Goal: Transaction & Acquisition: Book appointment/travel/reservation

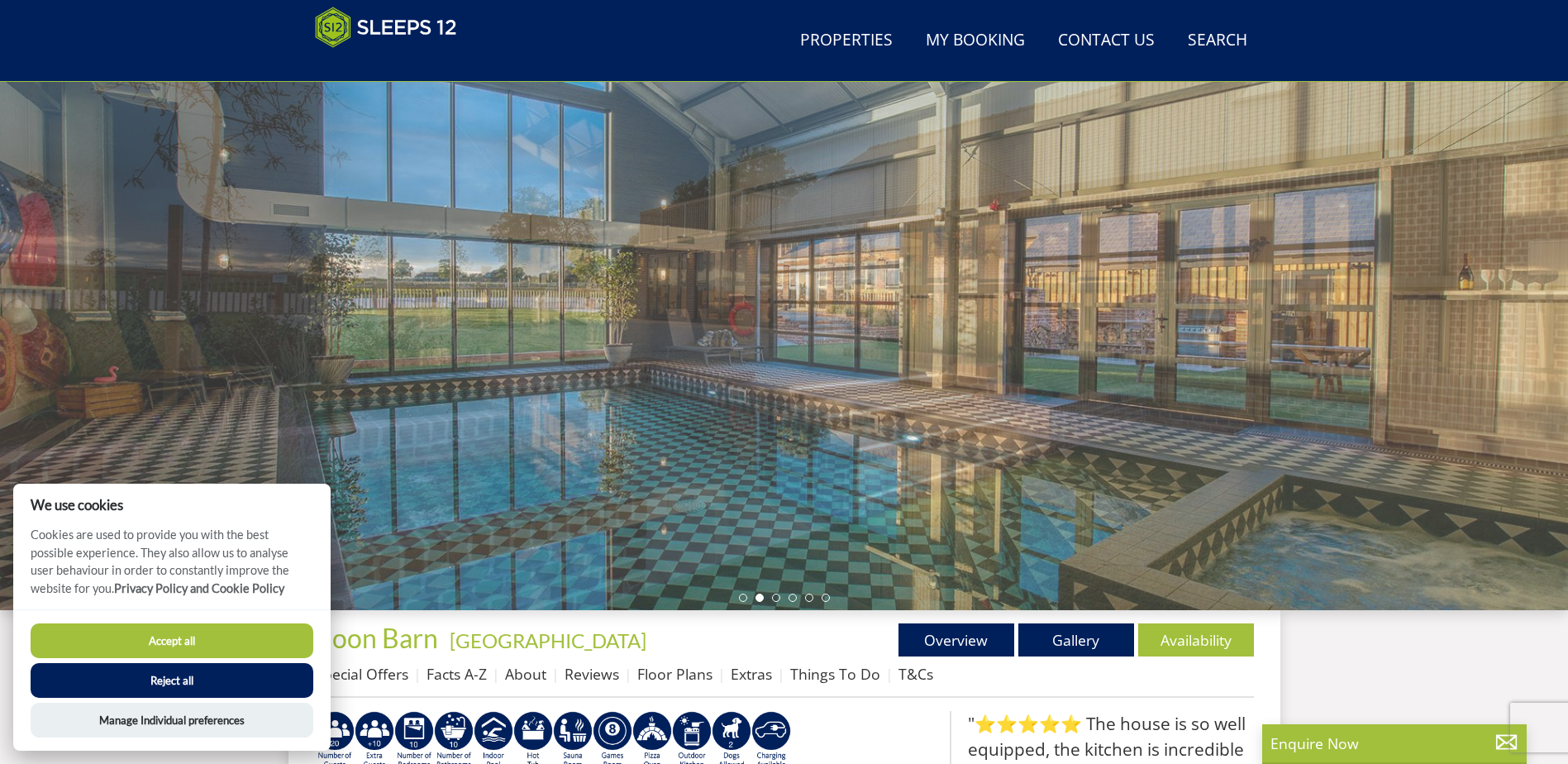
scroll to position [103, 0]
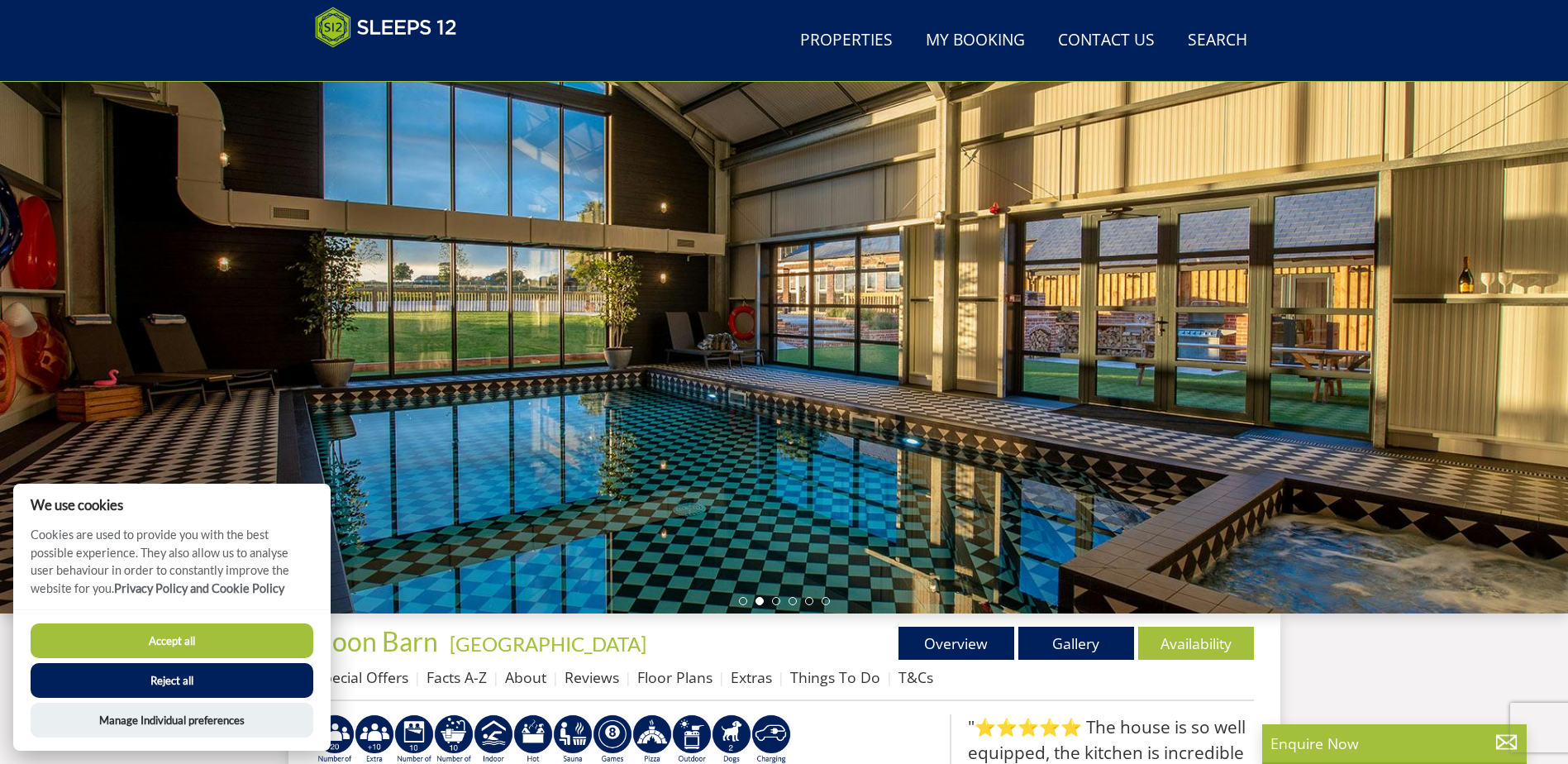
drag, startPoint x: 977, startPoint y: 438, endPoint x: 859, endPoint y: 442, distance: 118.1
click at [850, 451] on div at bounding box center [784, 324] width 1568 height 578
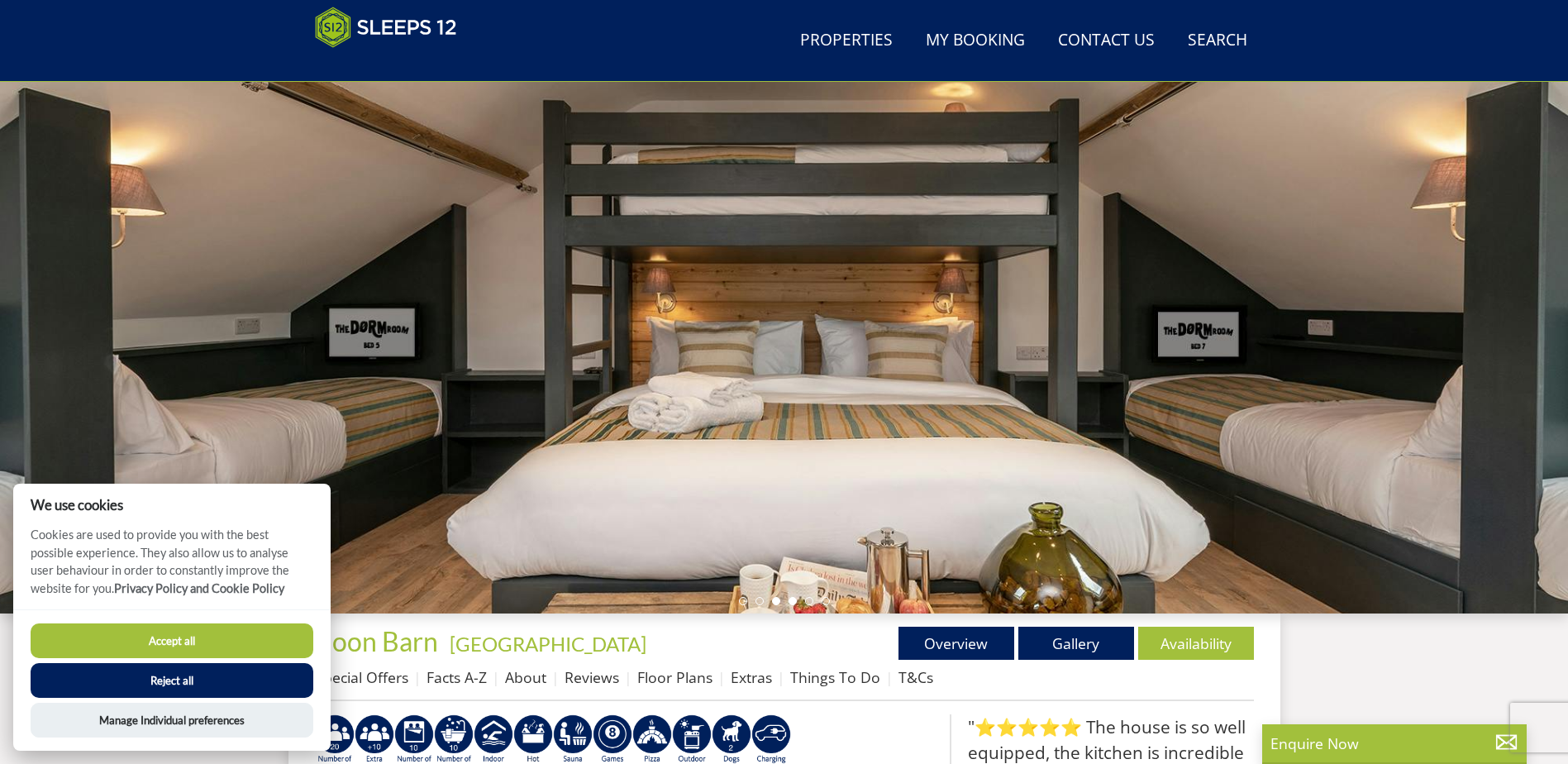
click at [794, 600] on li at bounding box center [793, 600] width 9 height 9
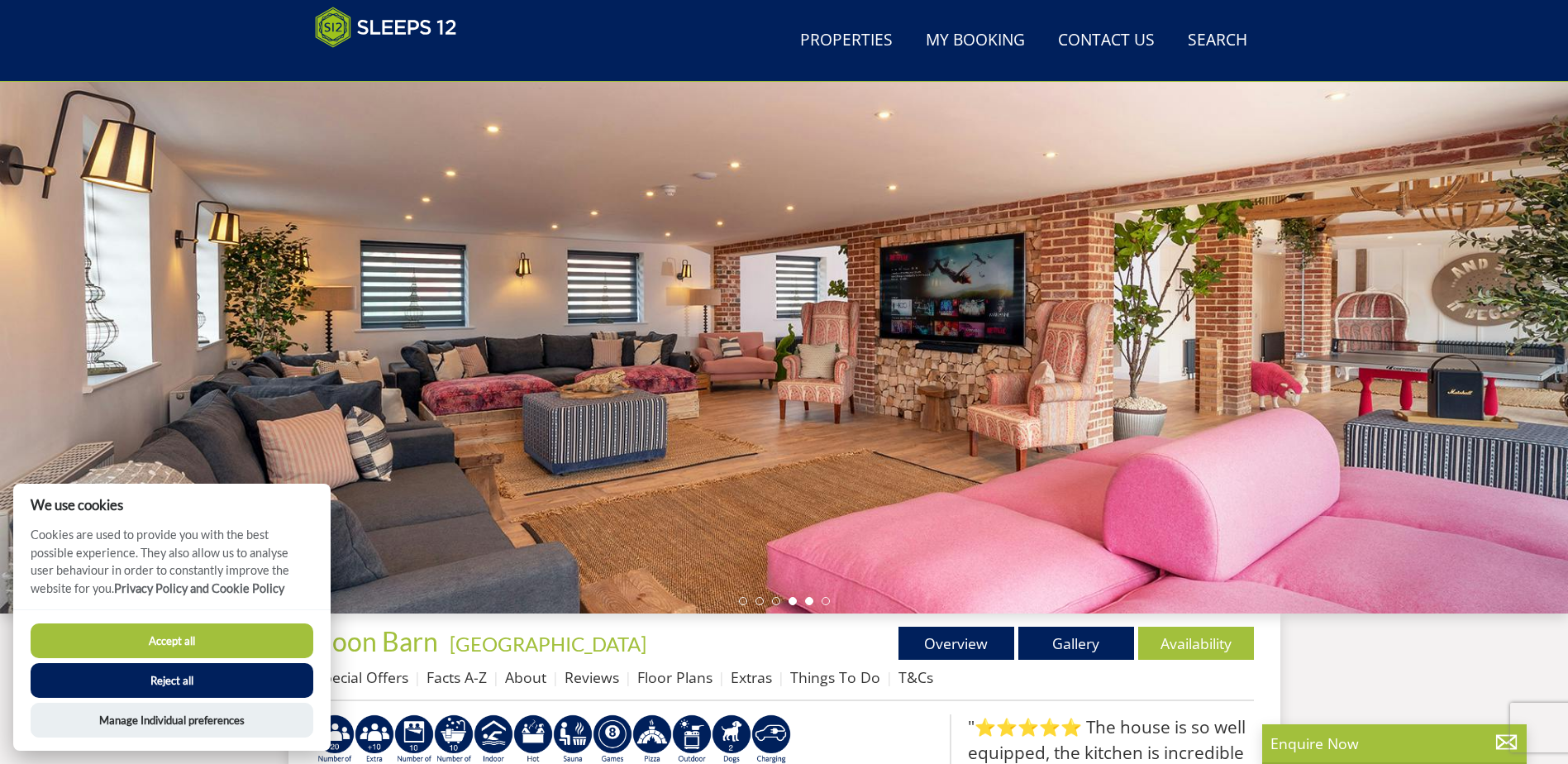
click at [809, 600] on li at bounding box center [809, 600] width 9 height 9
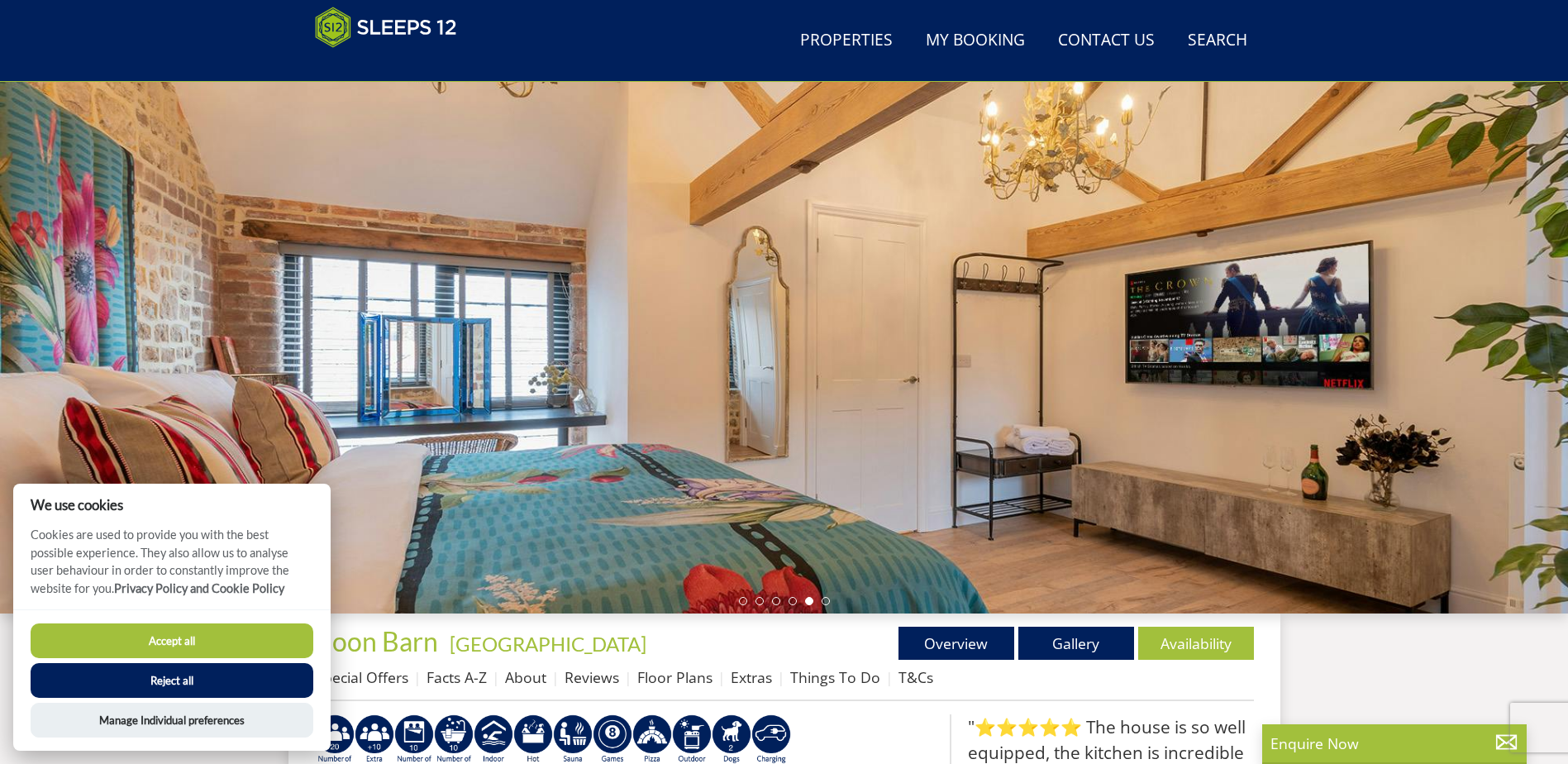
click at [832, 600] on div at bounding box center [784, 324] width 1568 height 578
click at [823, 600] on li at bounding box center [825, 600] width 9 height 9
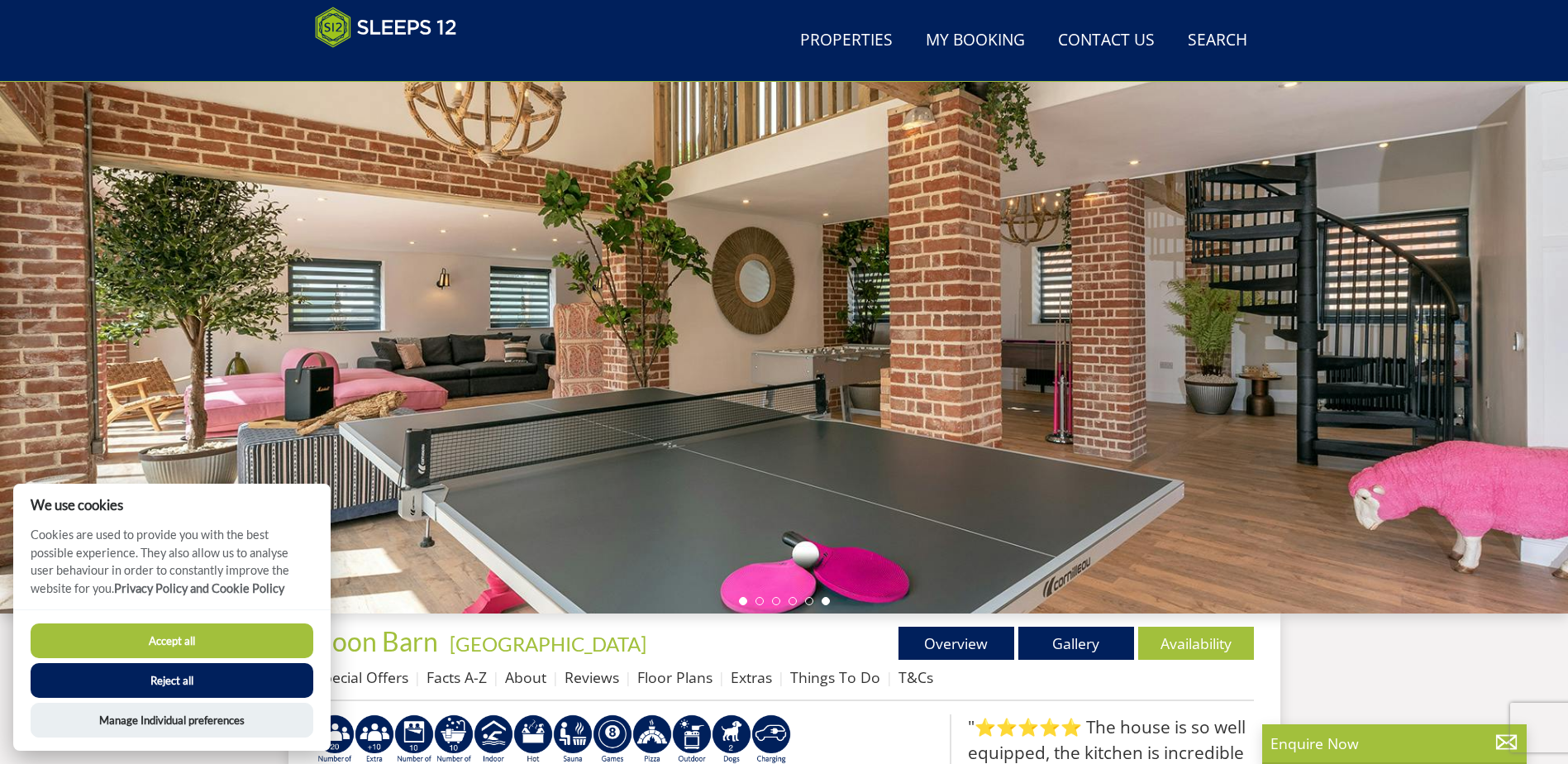
click at [739, 601] on li at bounding box center [743, 600] width 9 height 9
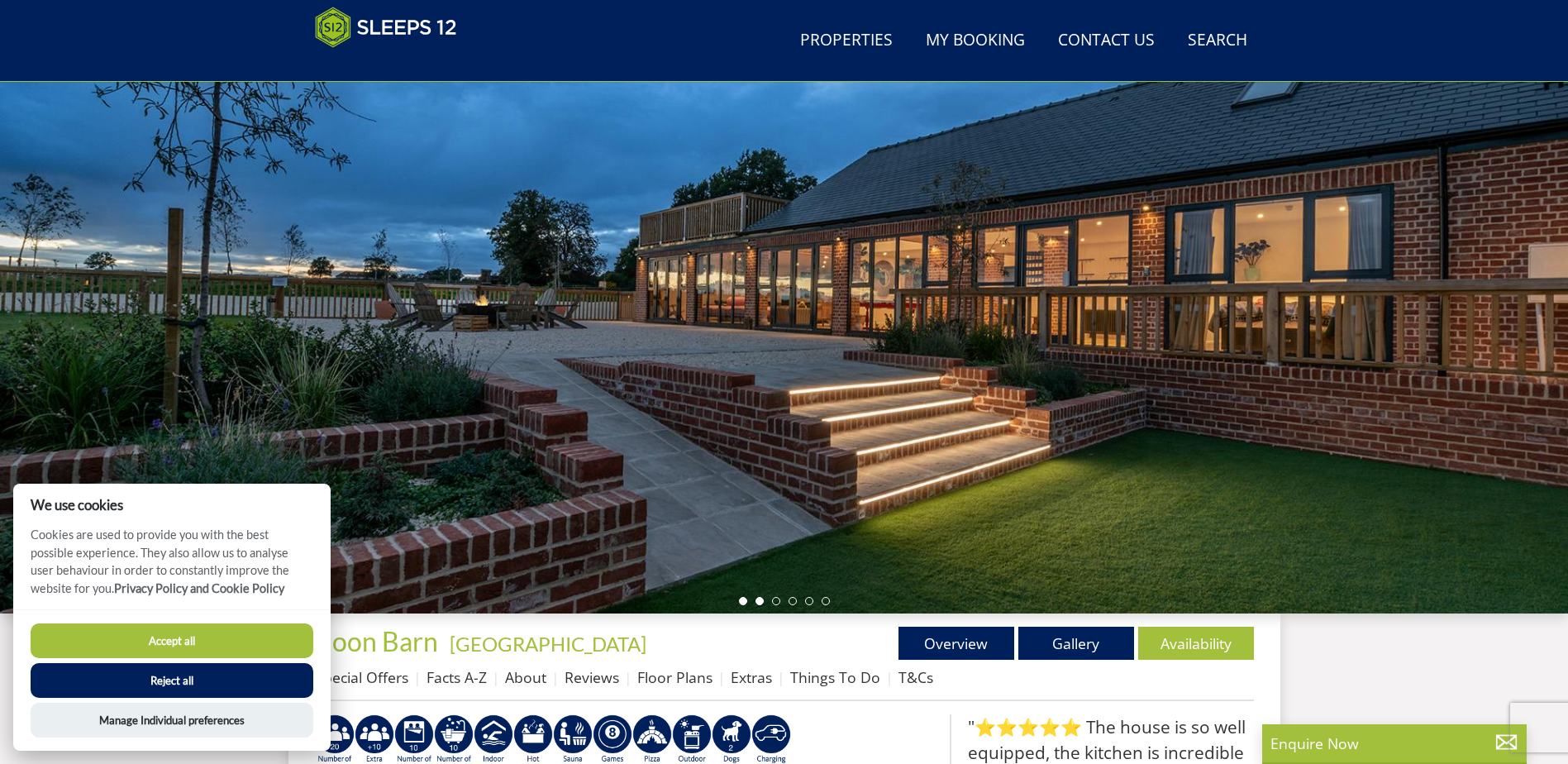
click at [759, 597] on li at bounding box center [759, 600] width 9 height 9
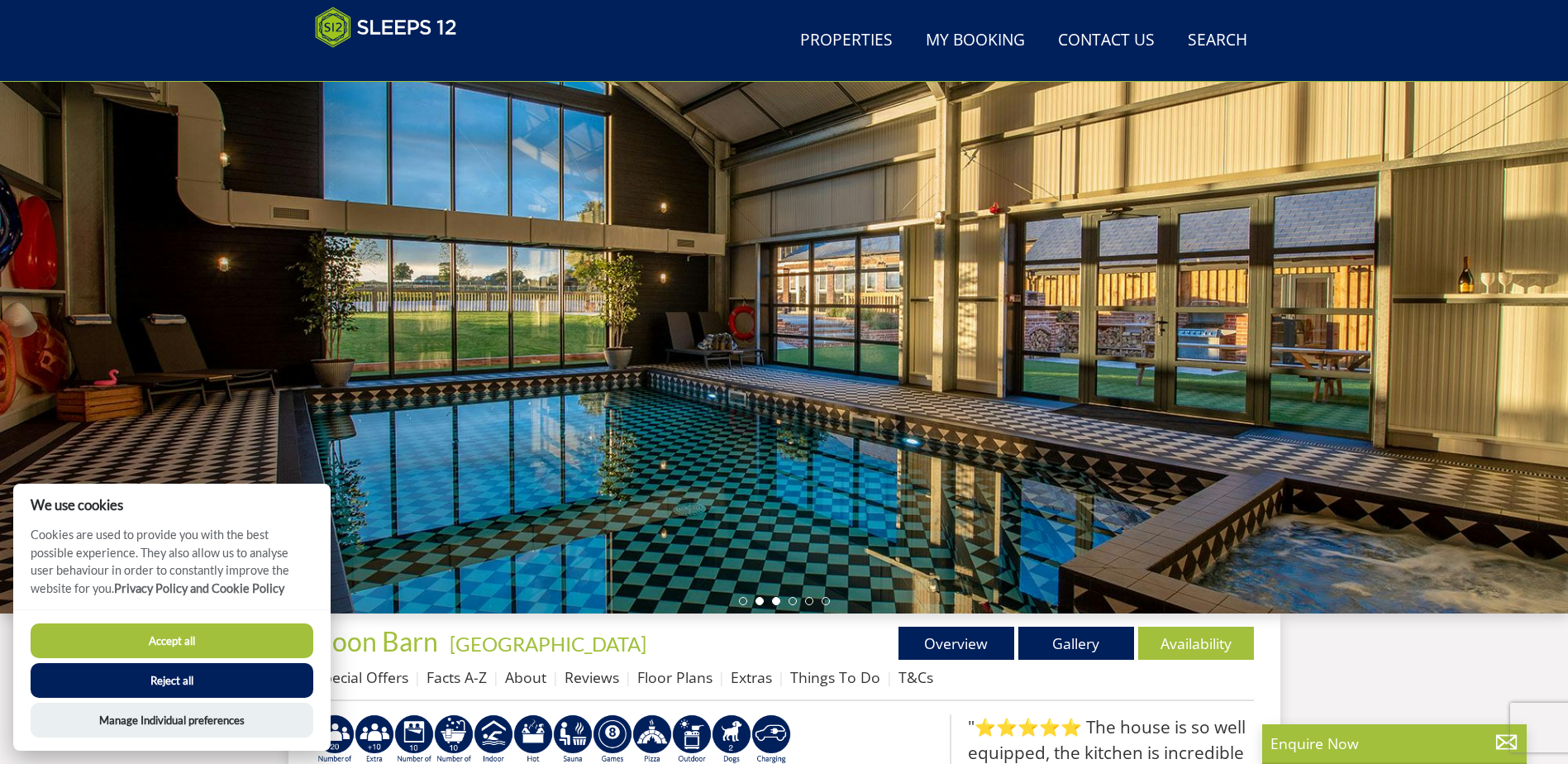
click at [773, 599] on li at bounding box center [775, 600] width 9 height 9
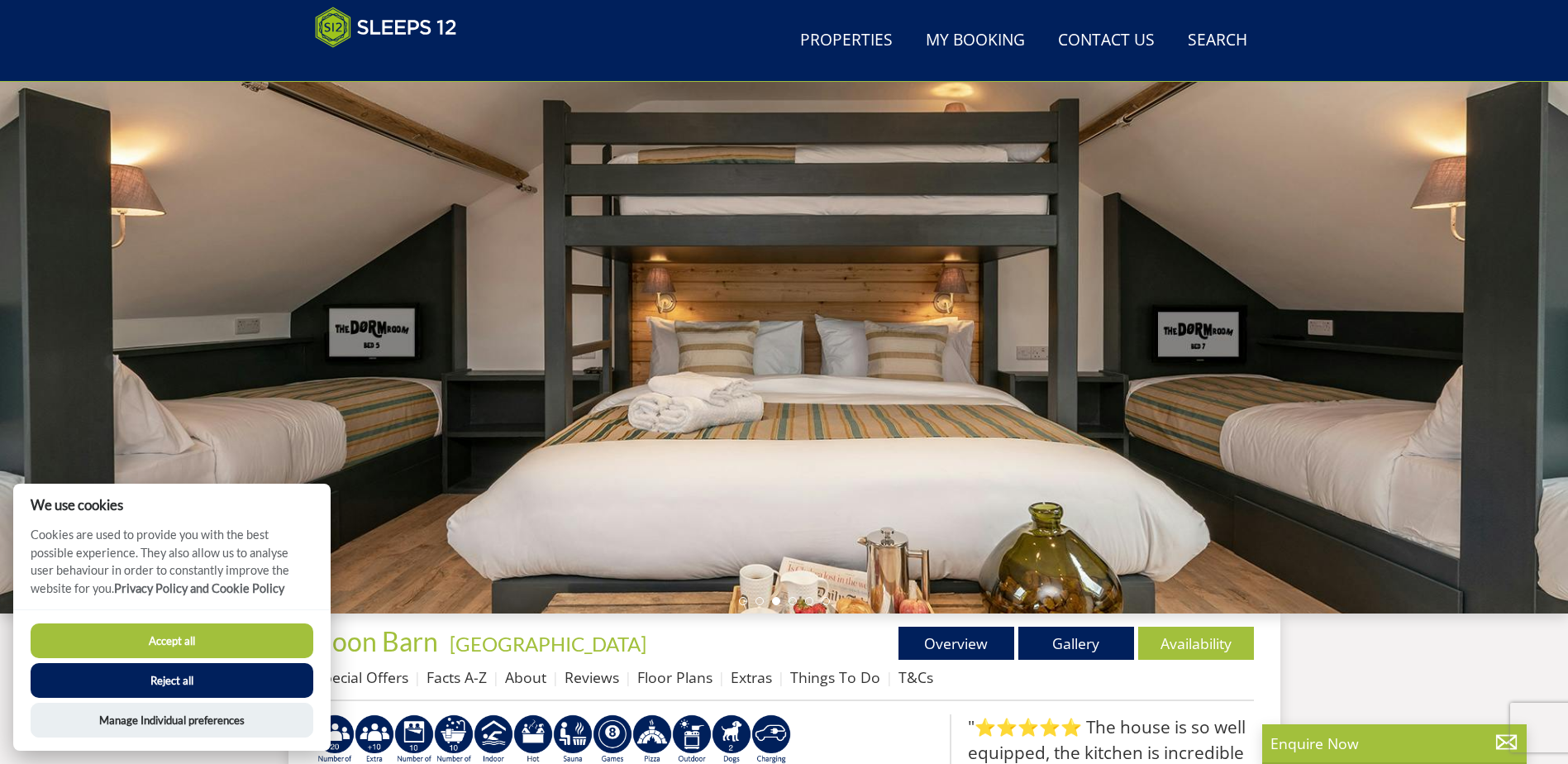
click at [797, 597] on ul at bounding box center [784, 600] width 91 height 9
click at [791, 600] on li at bounding box center [793, 600] width 9 height 9
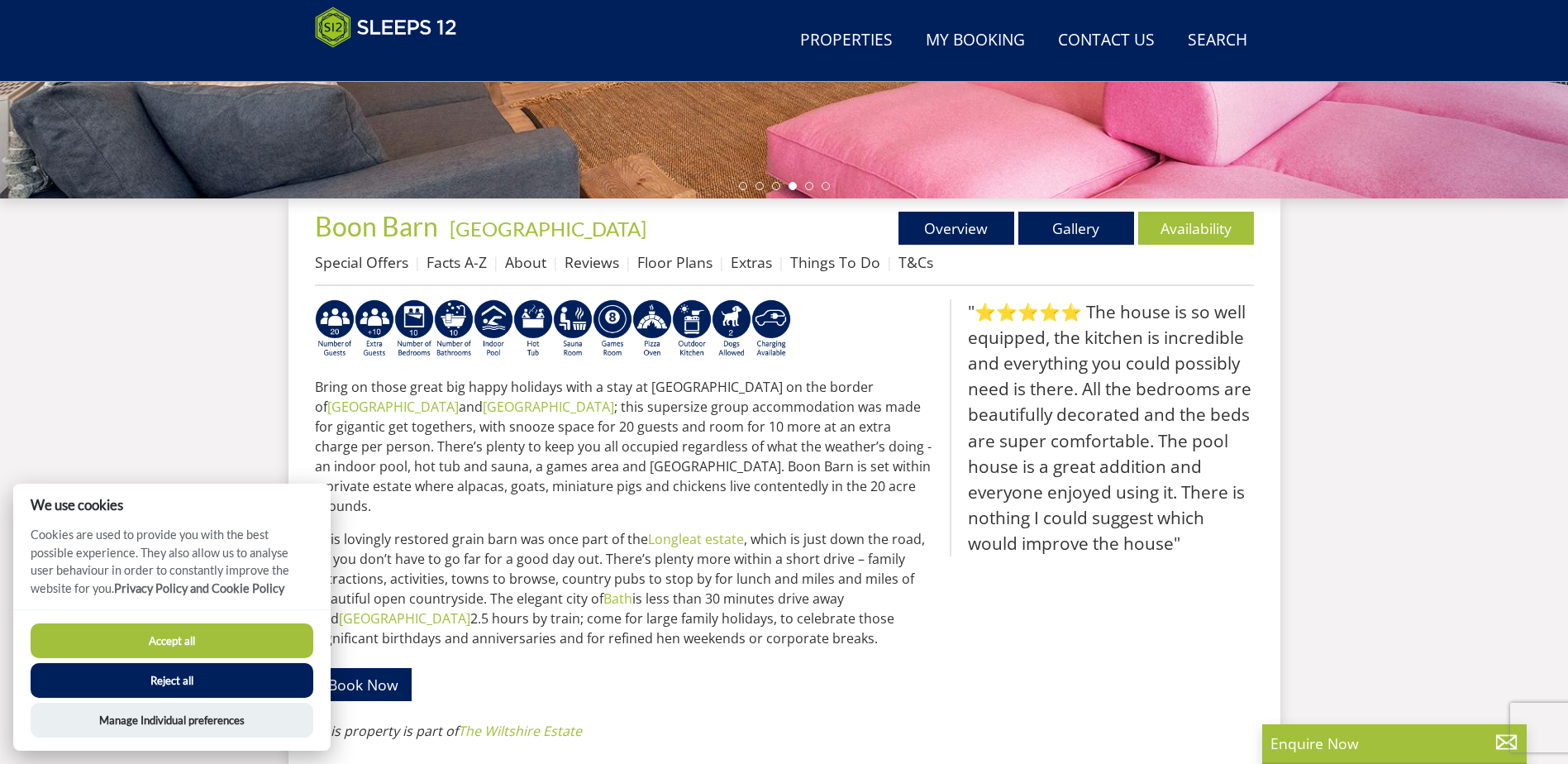
scroll to position [517, 0]
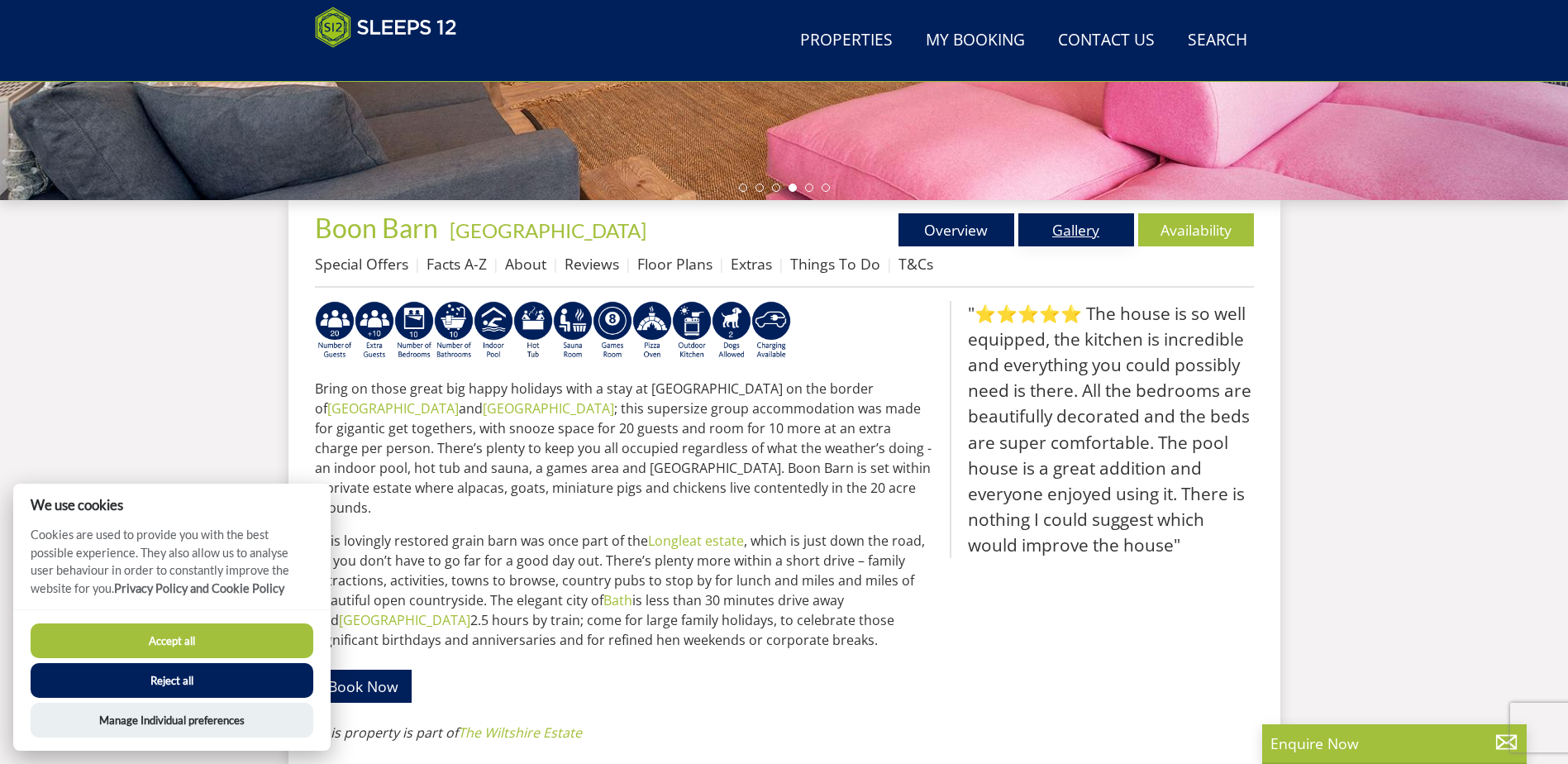
click at [1053, 239] on link "Gallery" at bounding box center [1076, 230] width 116 height 34
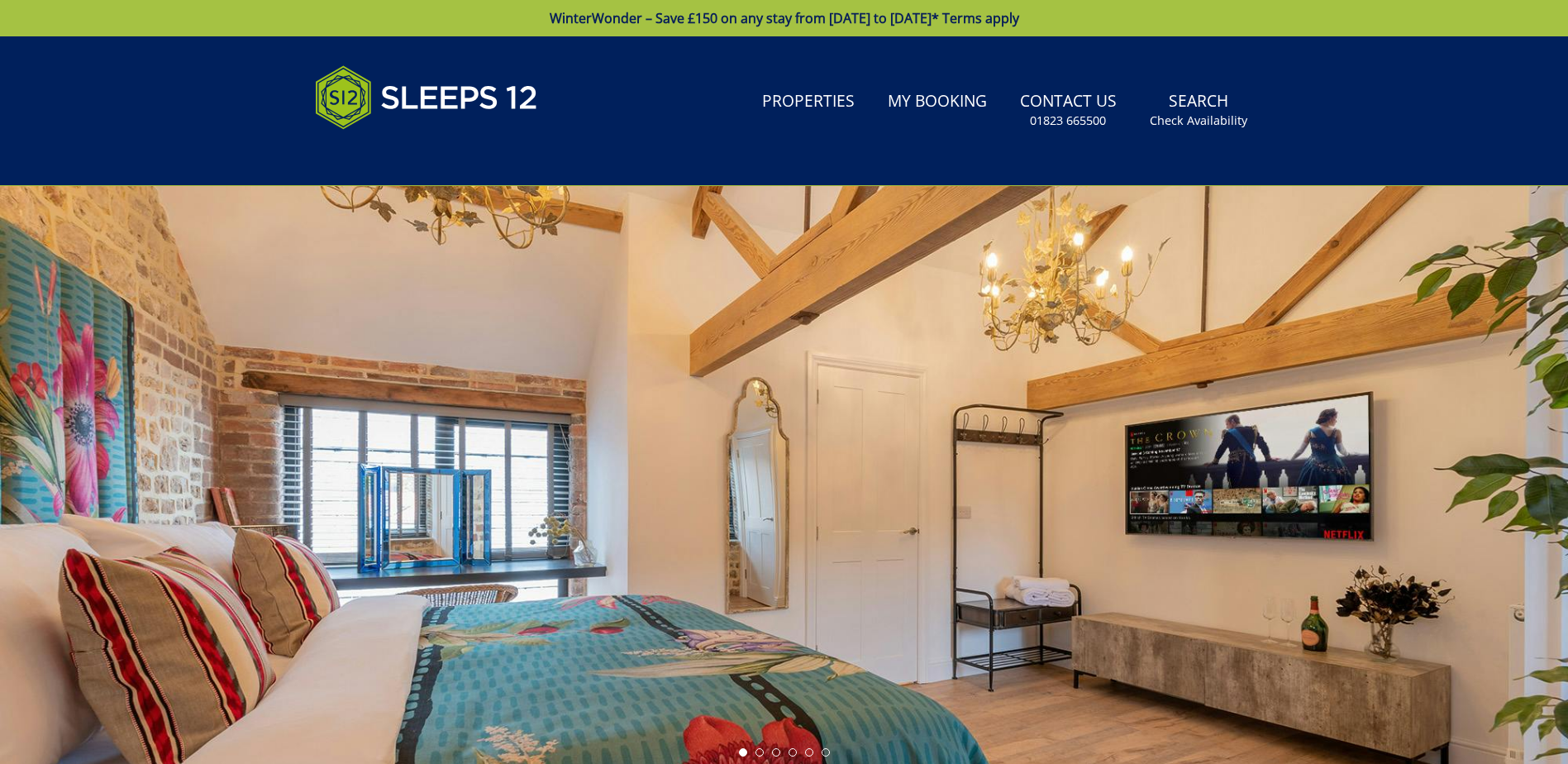
click at [1066, 229] on div at bounding box center [784, 475] width 1568 height 578
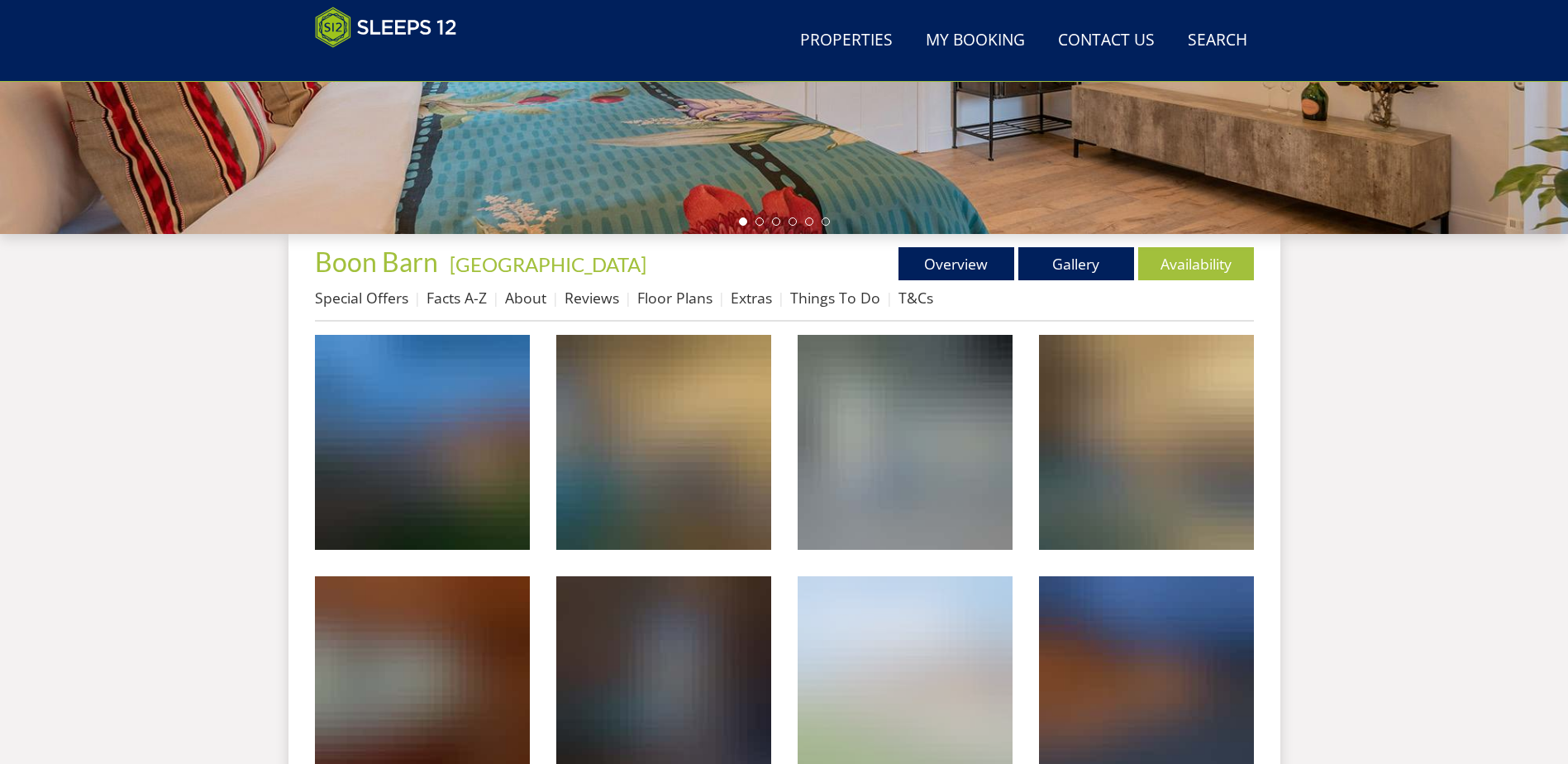
scroll to position [534, 0]
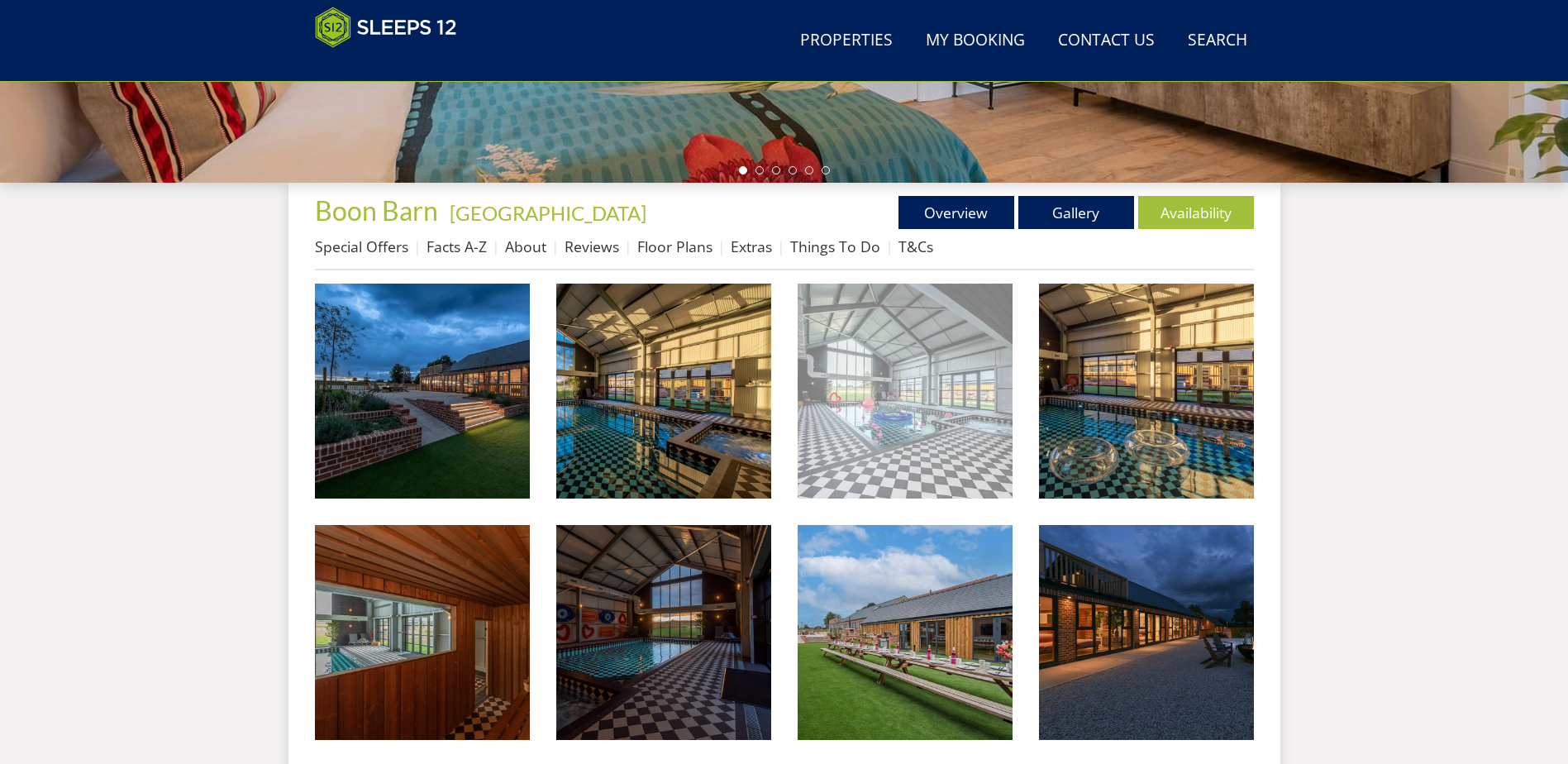
click at [860, 415] on img at bounding box center [905, 391] width 214 height 214
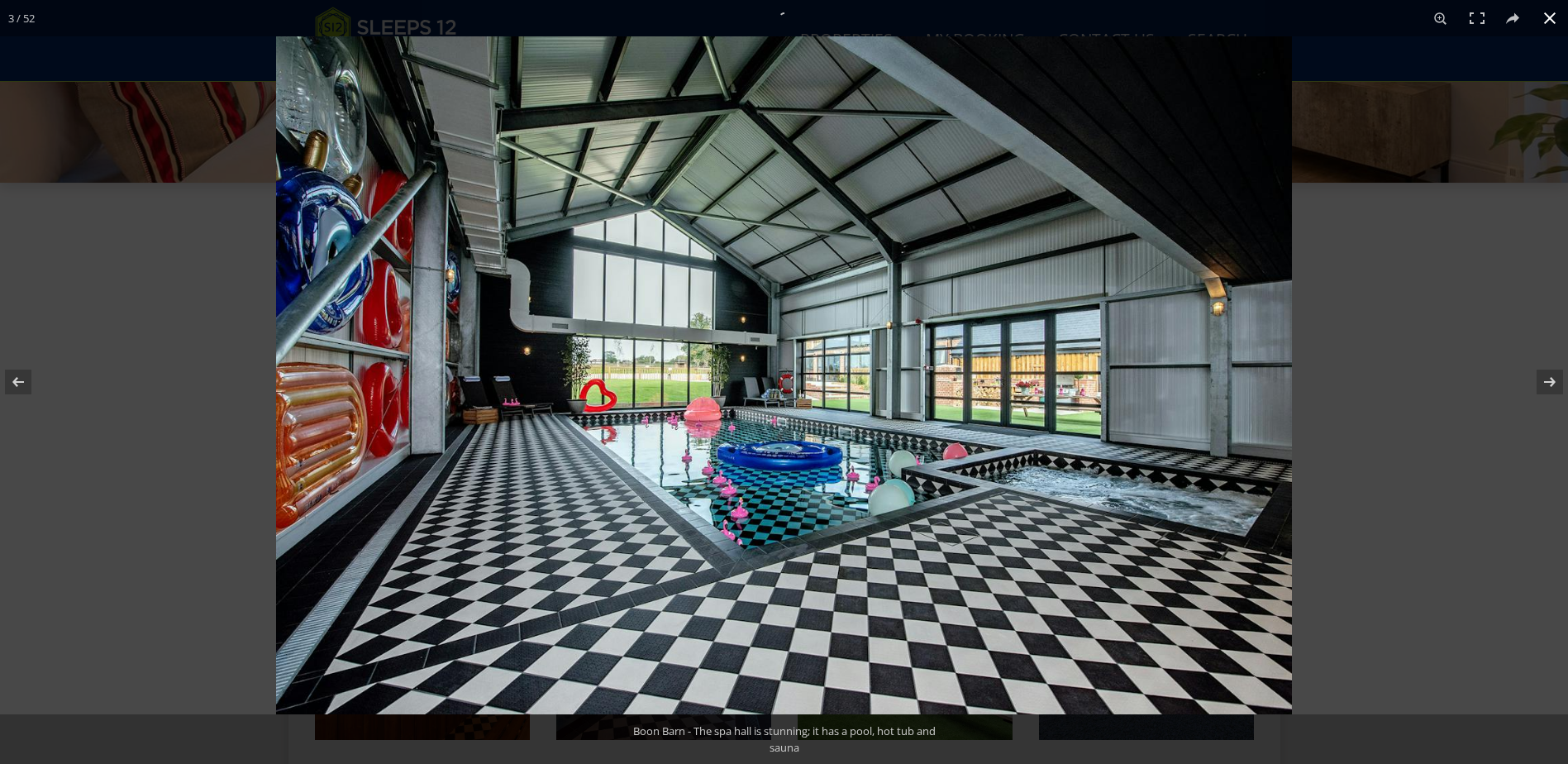
click at [1358, 319] on div at bounding box center [1060, 418] width 1568 height 764
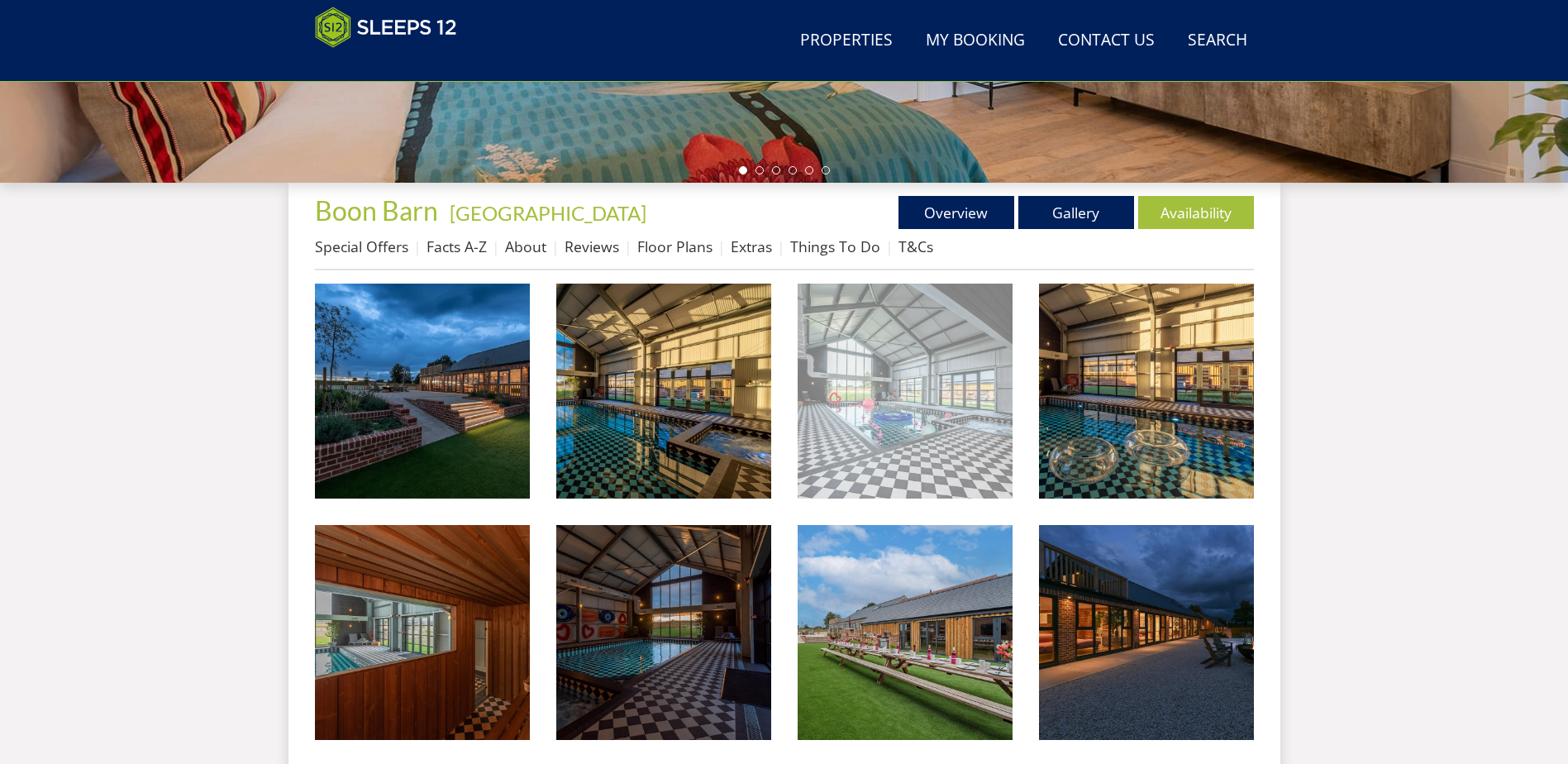
click at [935, 352] on img at bounding box center [905, 391] width 214 height 214
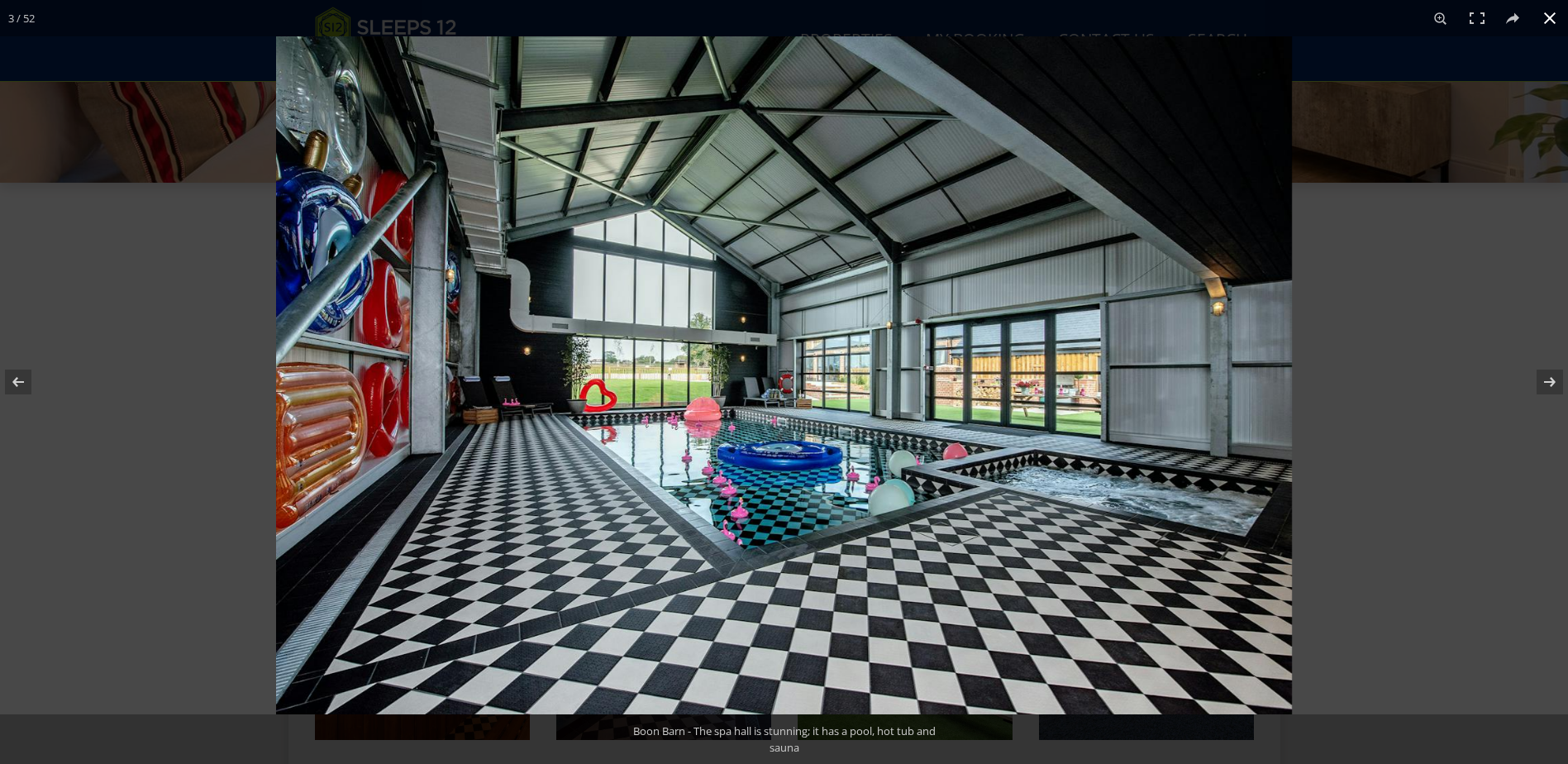
click at [1378, 299] on div at bounding box center [1060, 418] width 1568 height 764
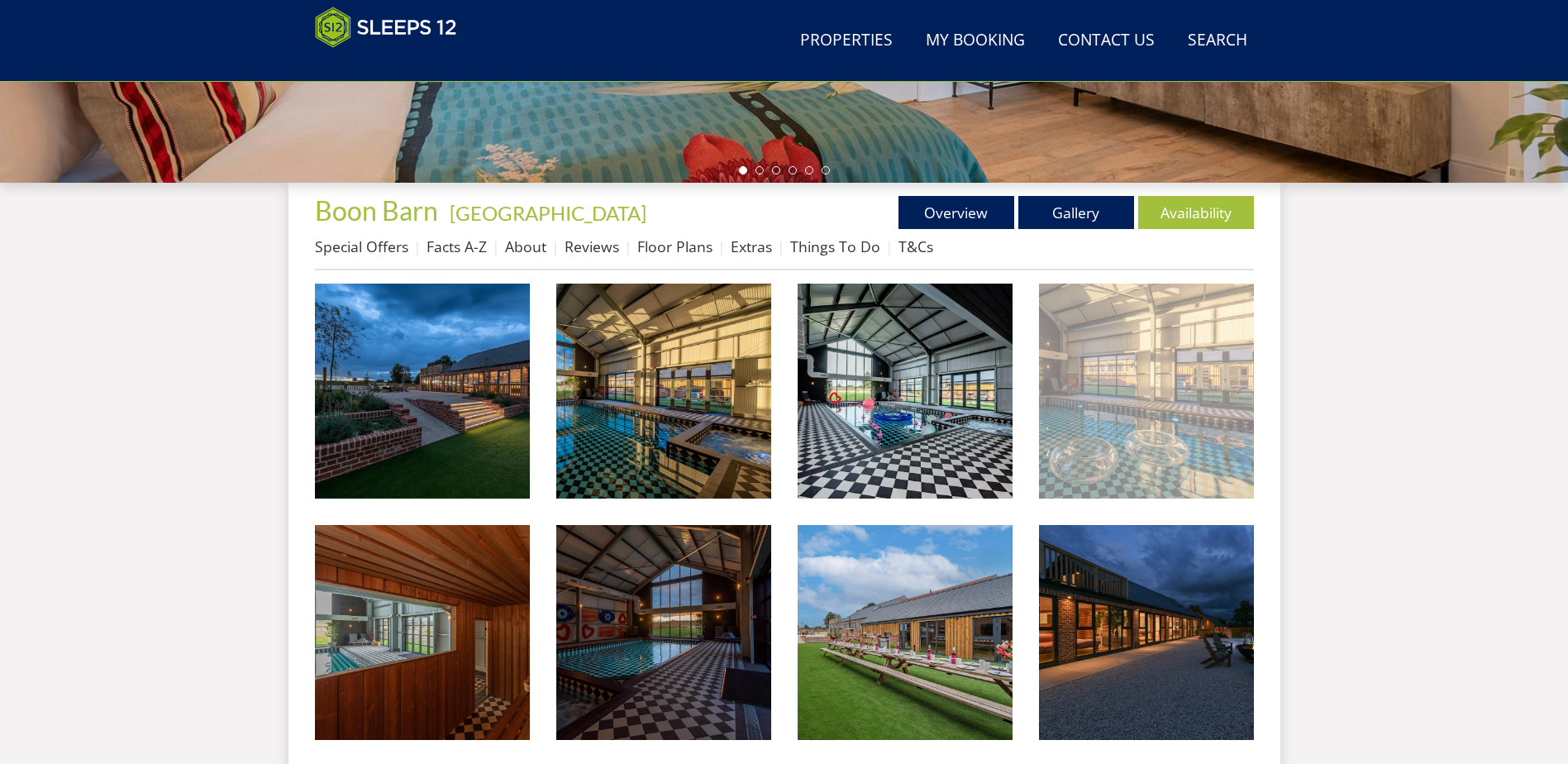
click at [1134, 348] on img at bounding box center [1146, 391] width 214 height 214
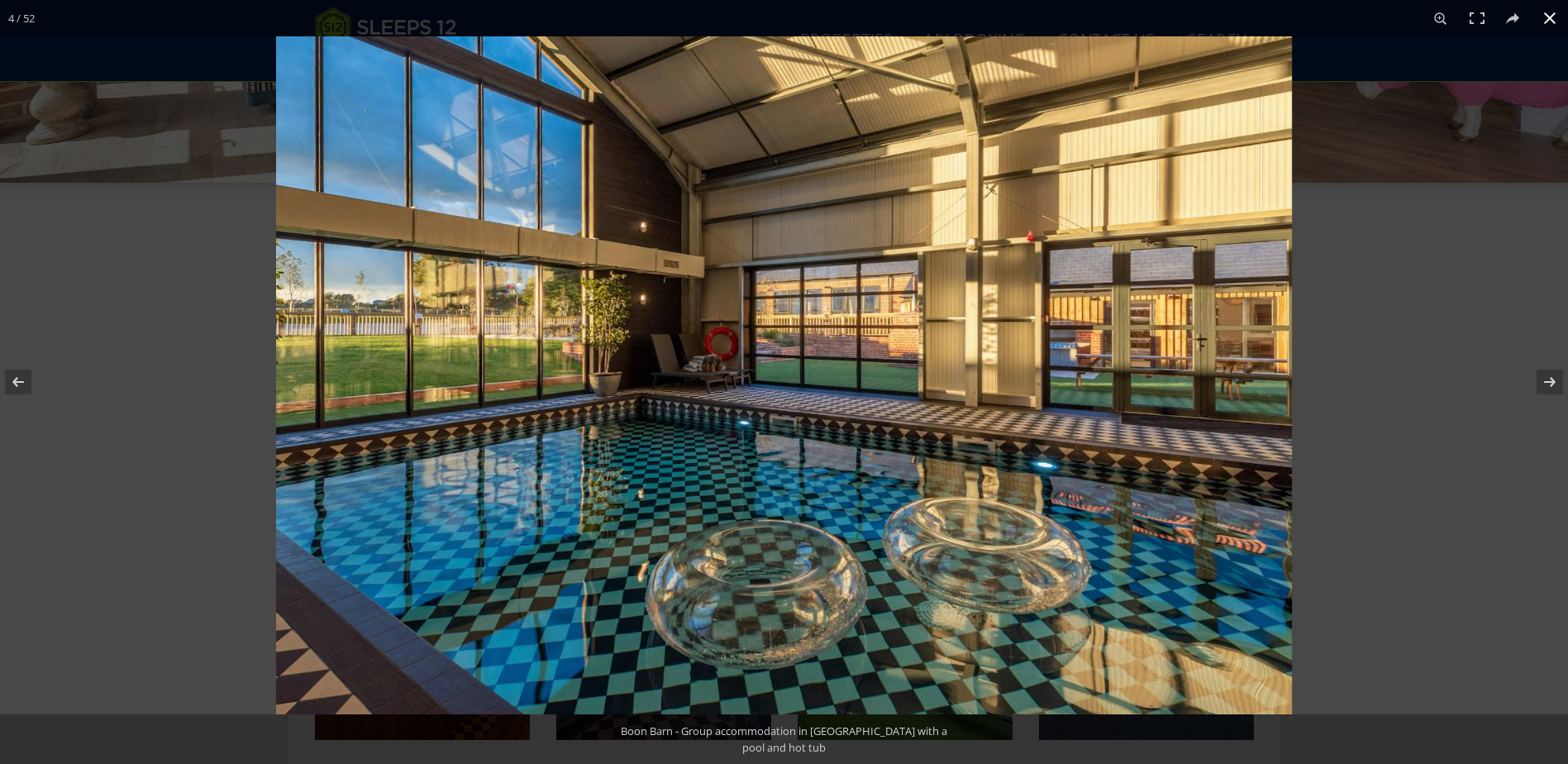
click at [1379, 307] on div at bounding box center [1060, 418] width 1568 height 764
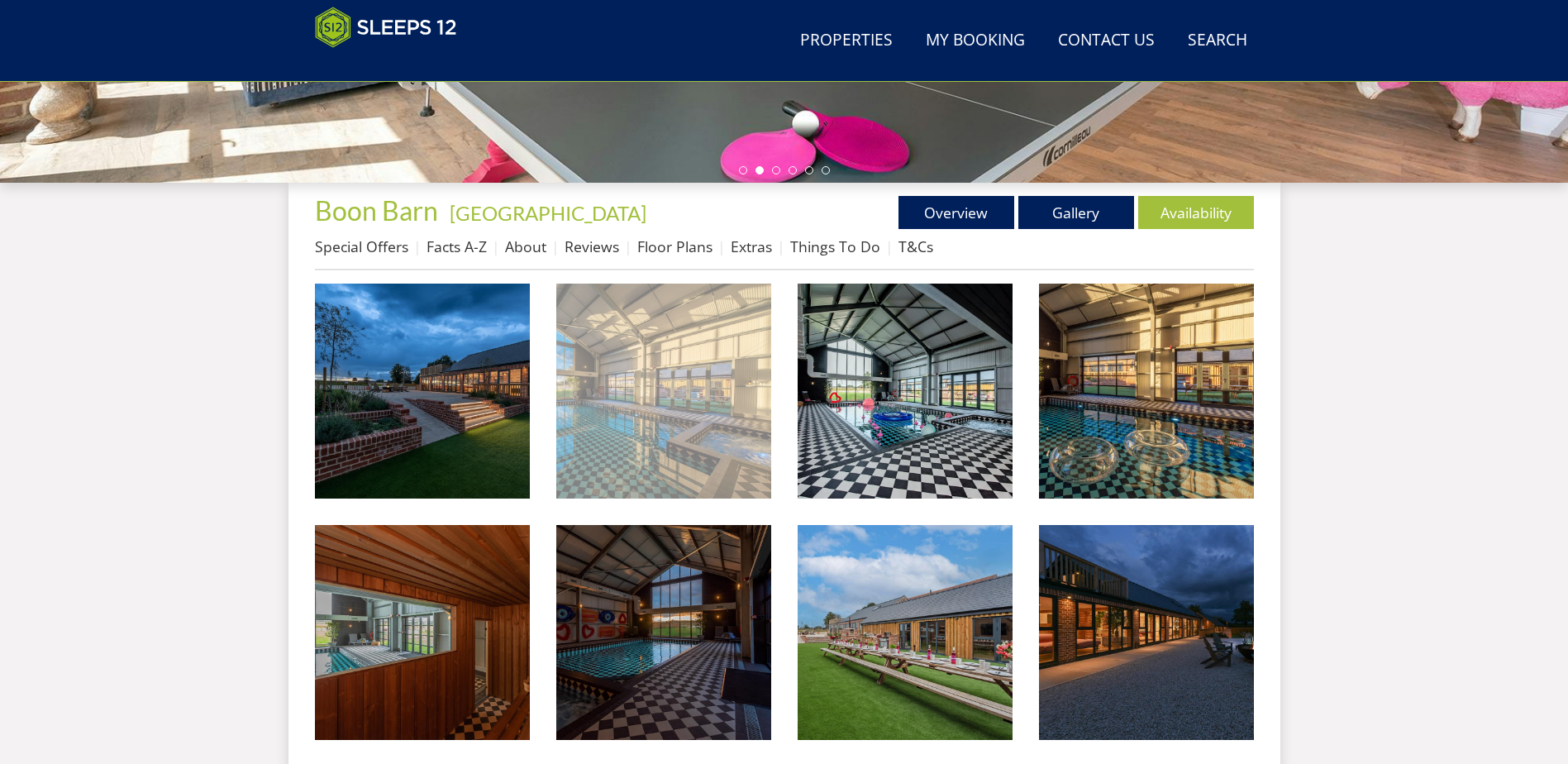
click at [644, 378] on img at bounding box center [663, 391] width 214 height 214
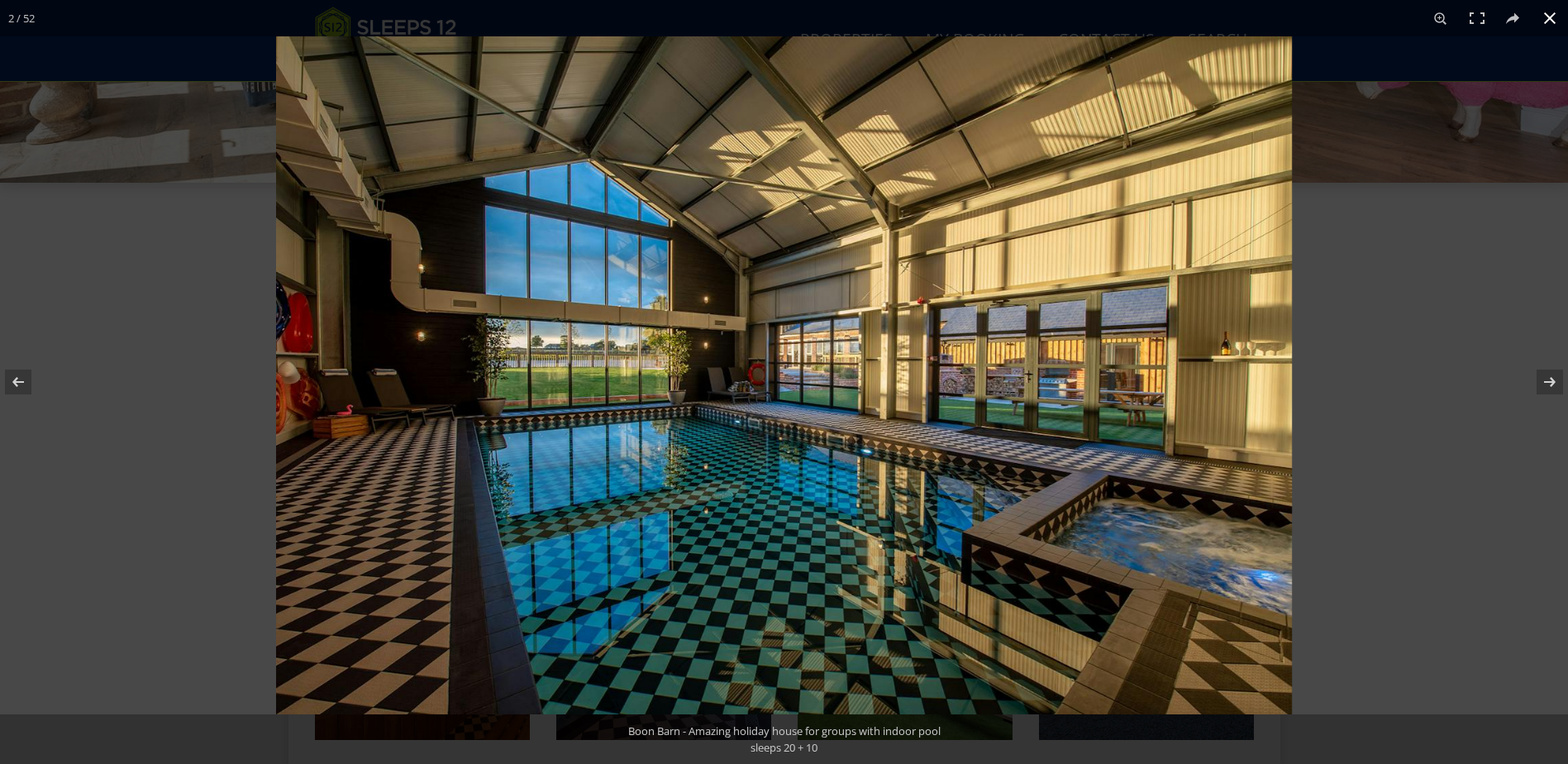
click at [1373, 304] on div at bounding box center [1060, 418] width 1568 height 764
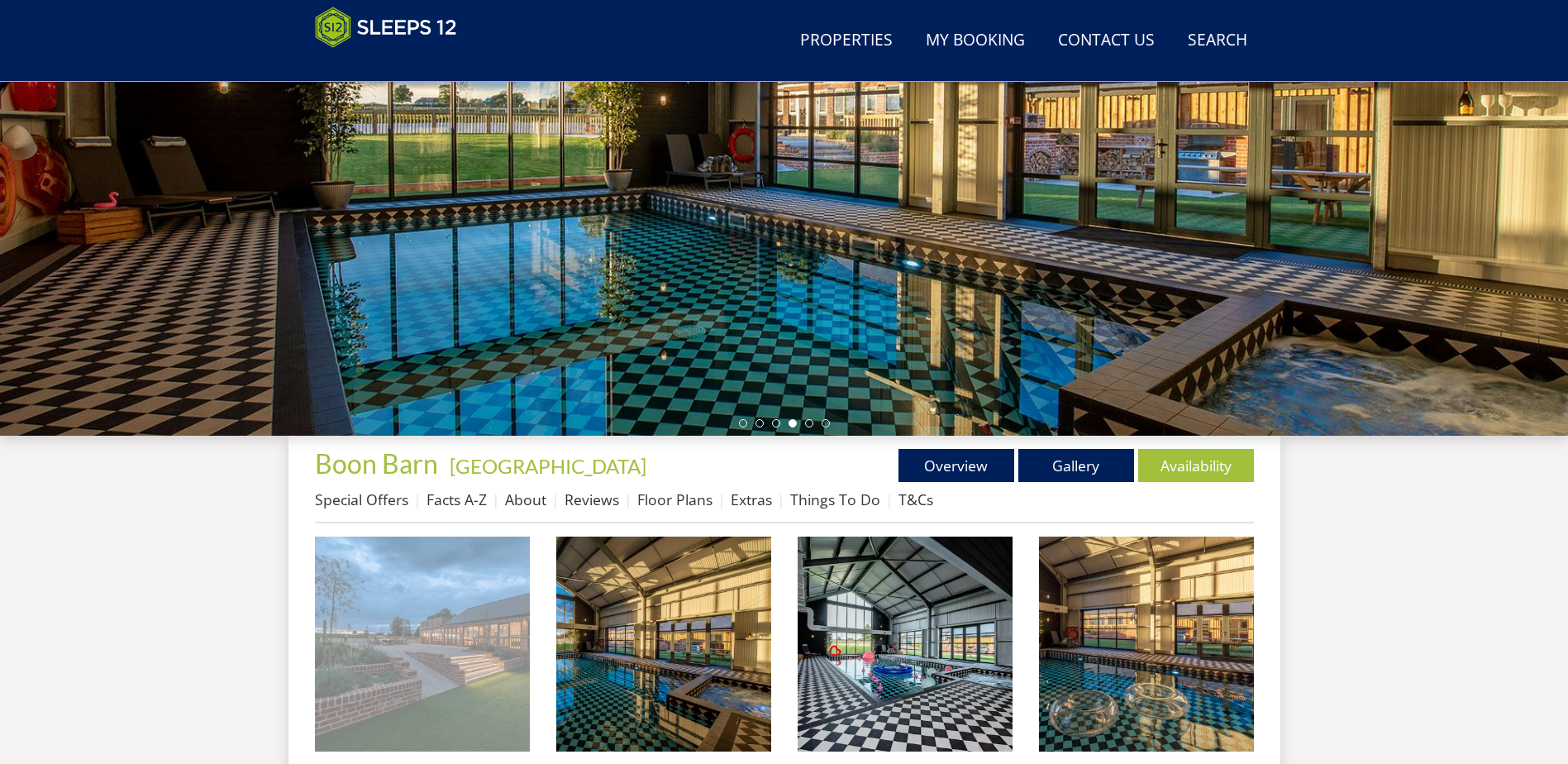
scroll to position [461, 0]
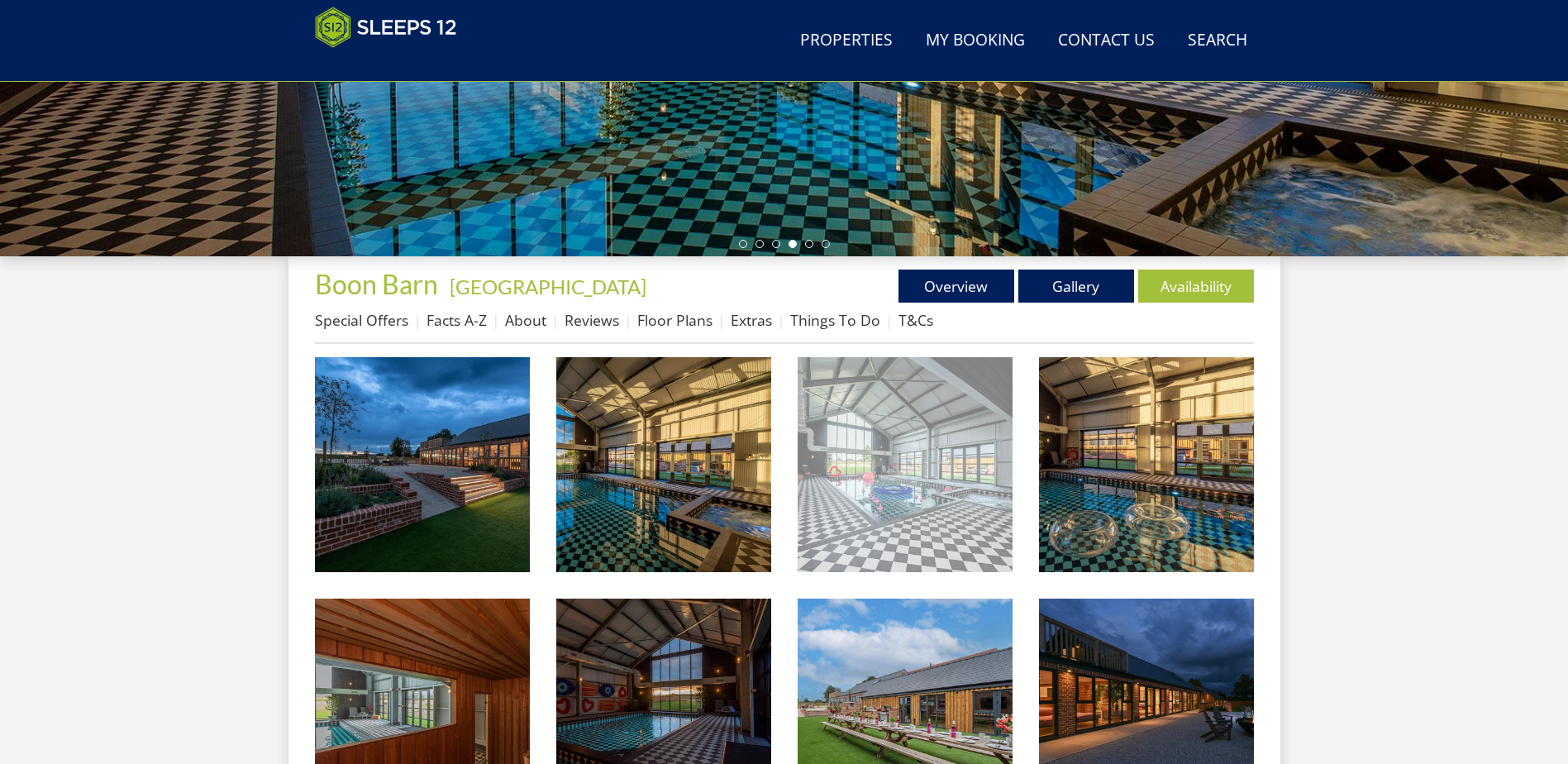
click at [889, 474] on img at bounding box center [905, 464] width 214 height 214
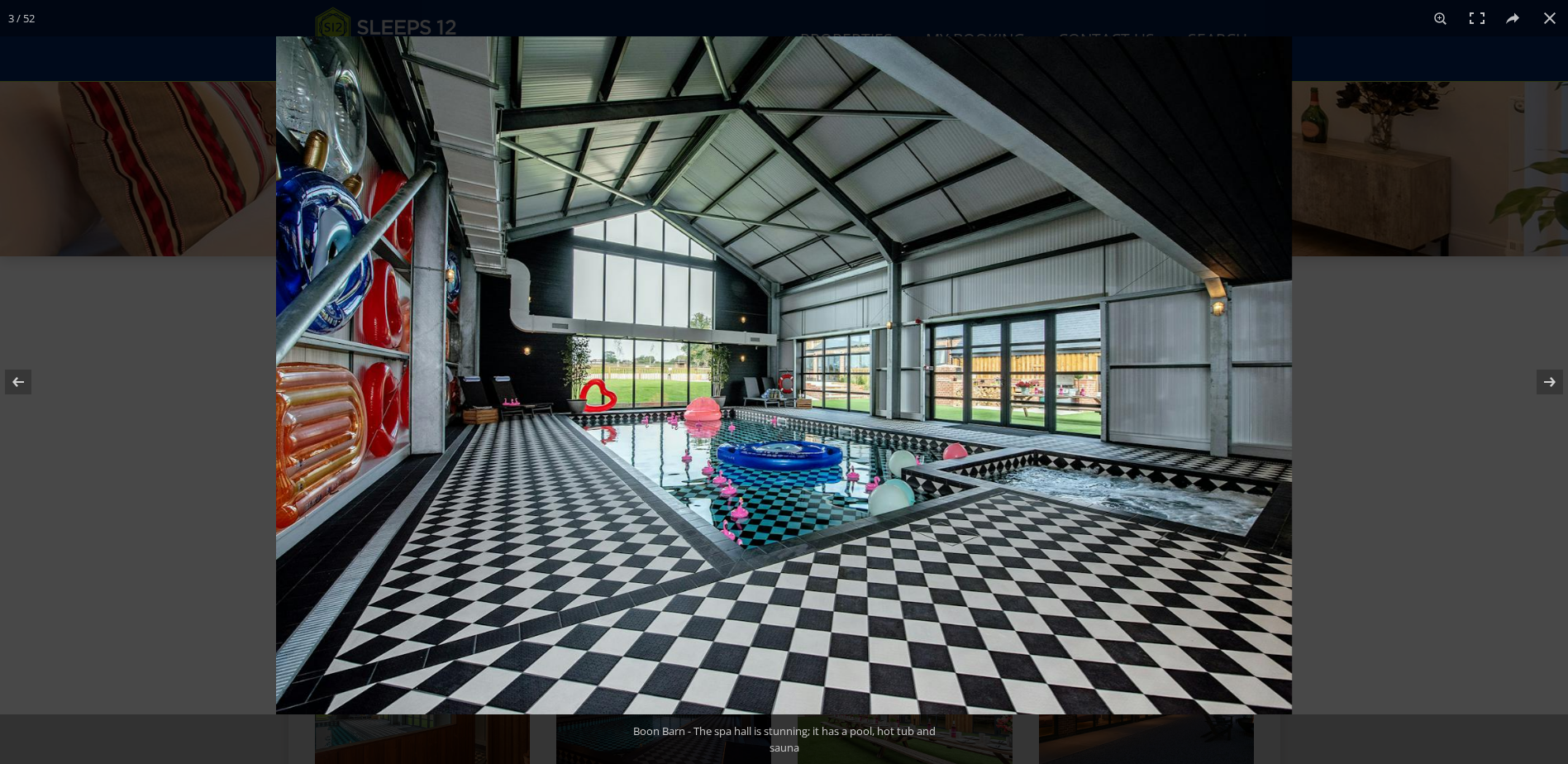
drag, startPoint x: 711, startPoint y: 200, endPoint x: 590, endPoint y: 374, distance: 211.9
click at [592, 373] on img at bounding box center [783, 375] width 1016 height 678
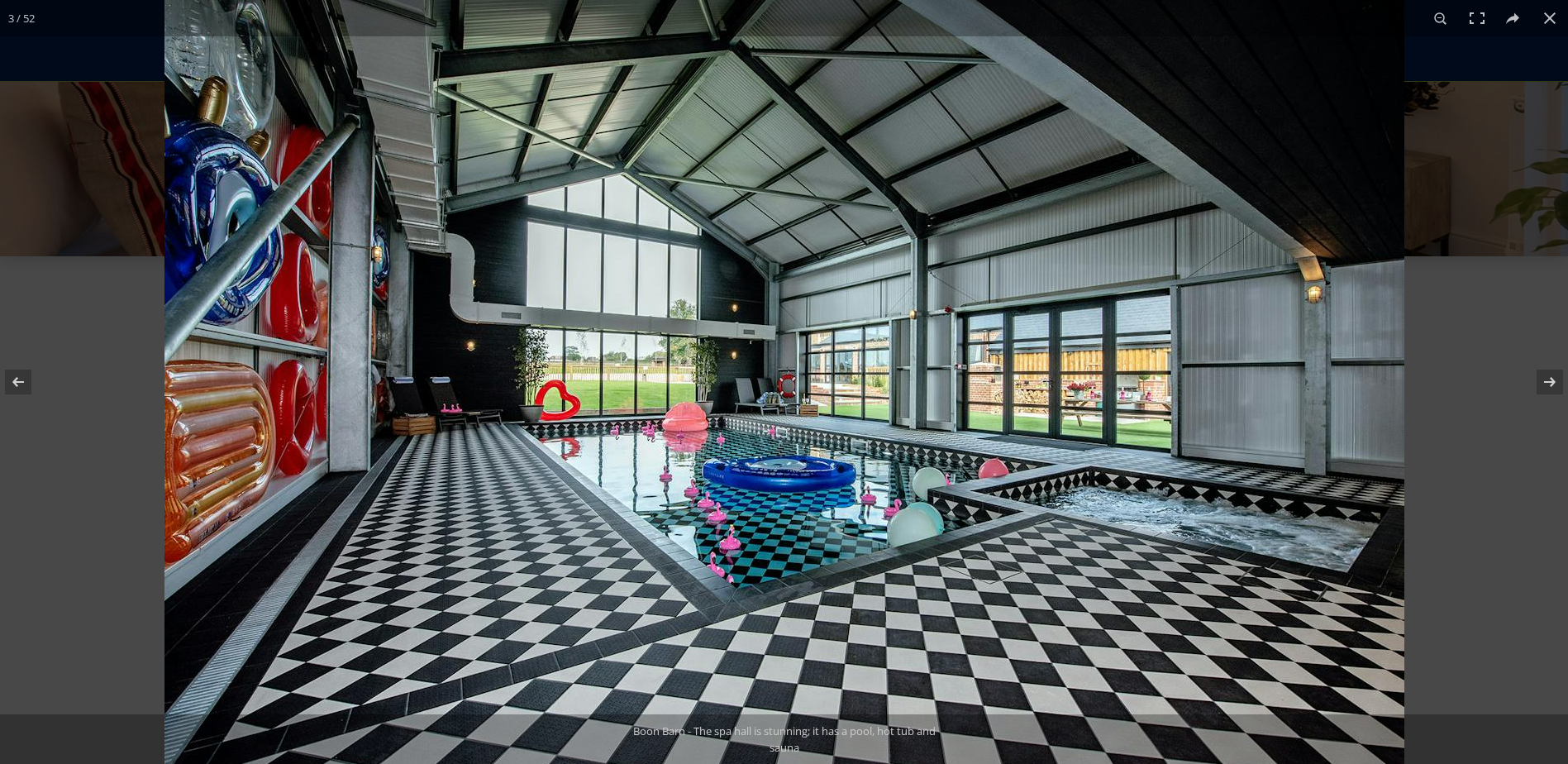
click at [583, 368] on img at bounding box center [784, 375] width 1240 height 827
